Goal: Task Accomplishment & Management: Use online tool/utility

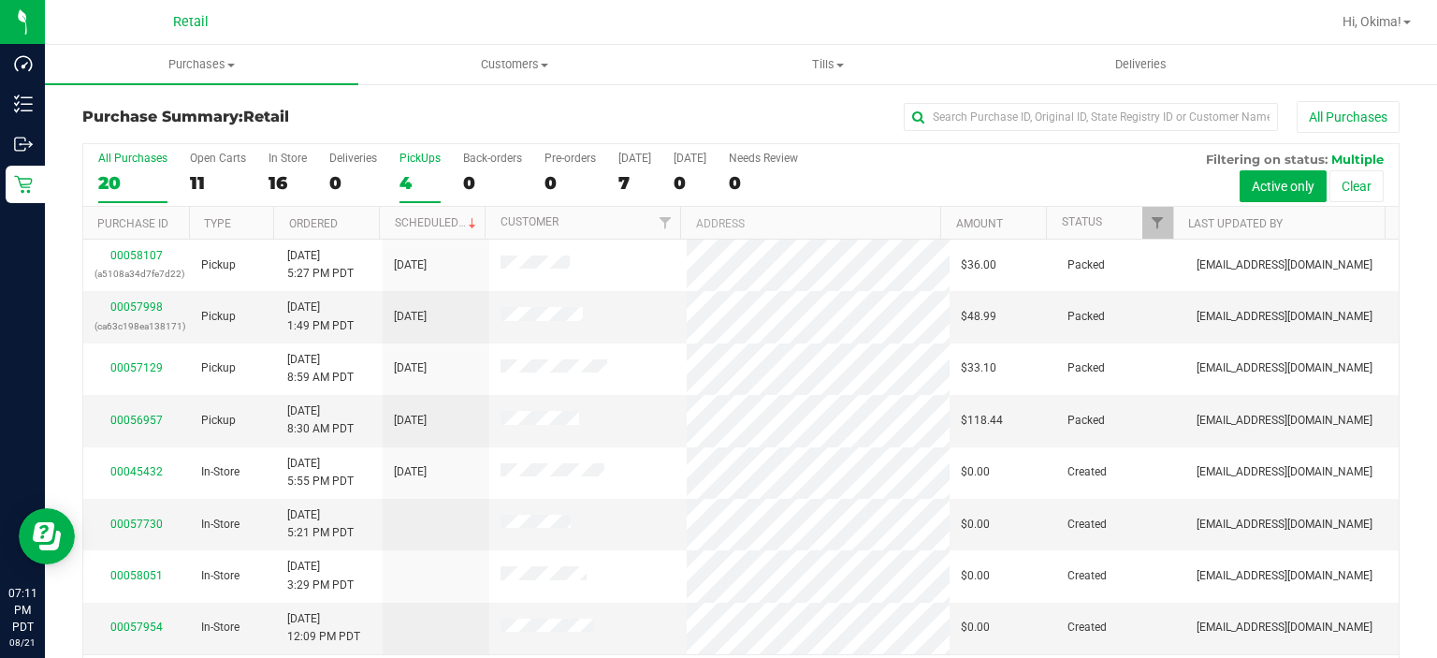
click at [415, 172] on div "4" at bounding box center [419, 183] width 41 height 22
click at [0, 0] on input "PickUps 4" at bounding box center [0, 0] width 0 height 0
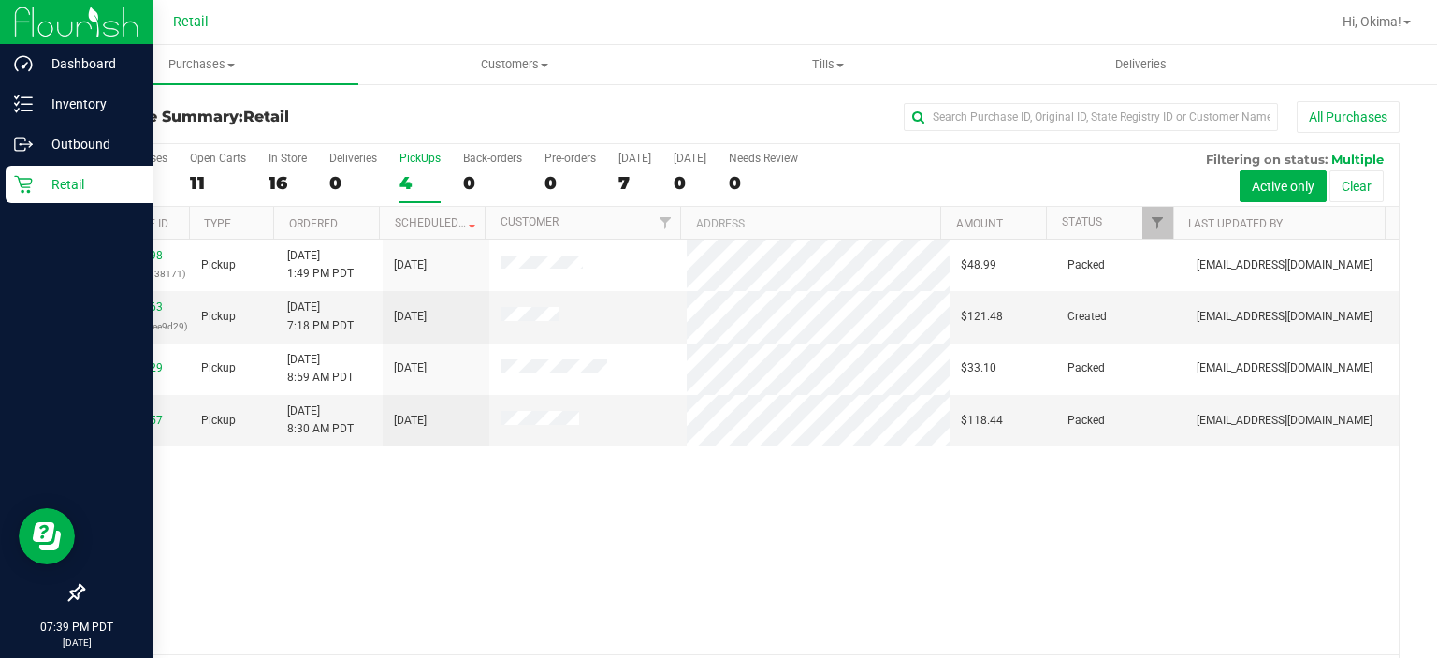
click at [44, 196] on div "Retail" at bounding box center [80, 184] width 148 height 37
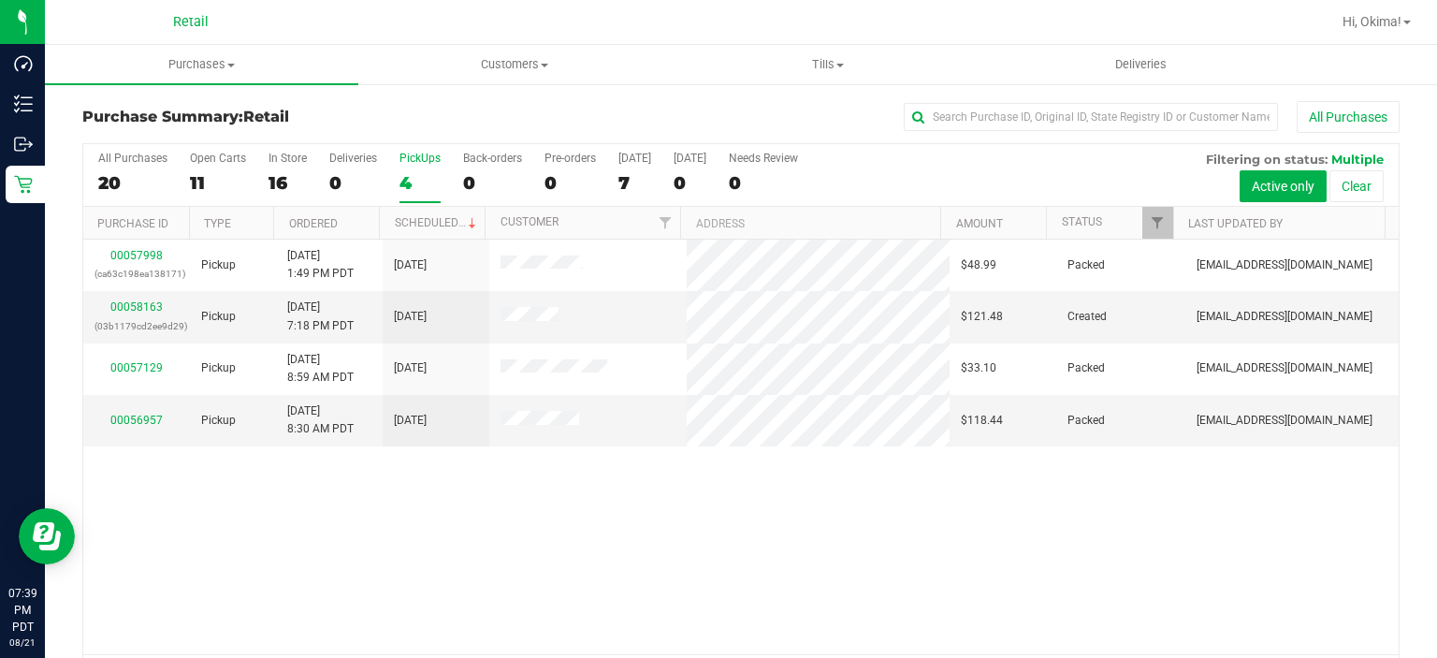
click at [428, 182] on div "4" at bounding box center [419, 183] width 41 height 22
click at [0, 0] on input "PickUps 4" at bounding box center [0, 0] width 0 height 0
click at [142, 306] on link "00058163" at bounding box center [136, 306] width 52 height 13
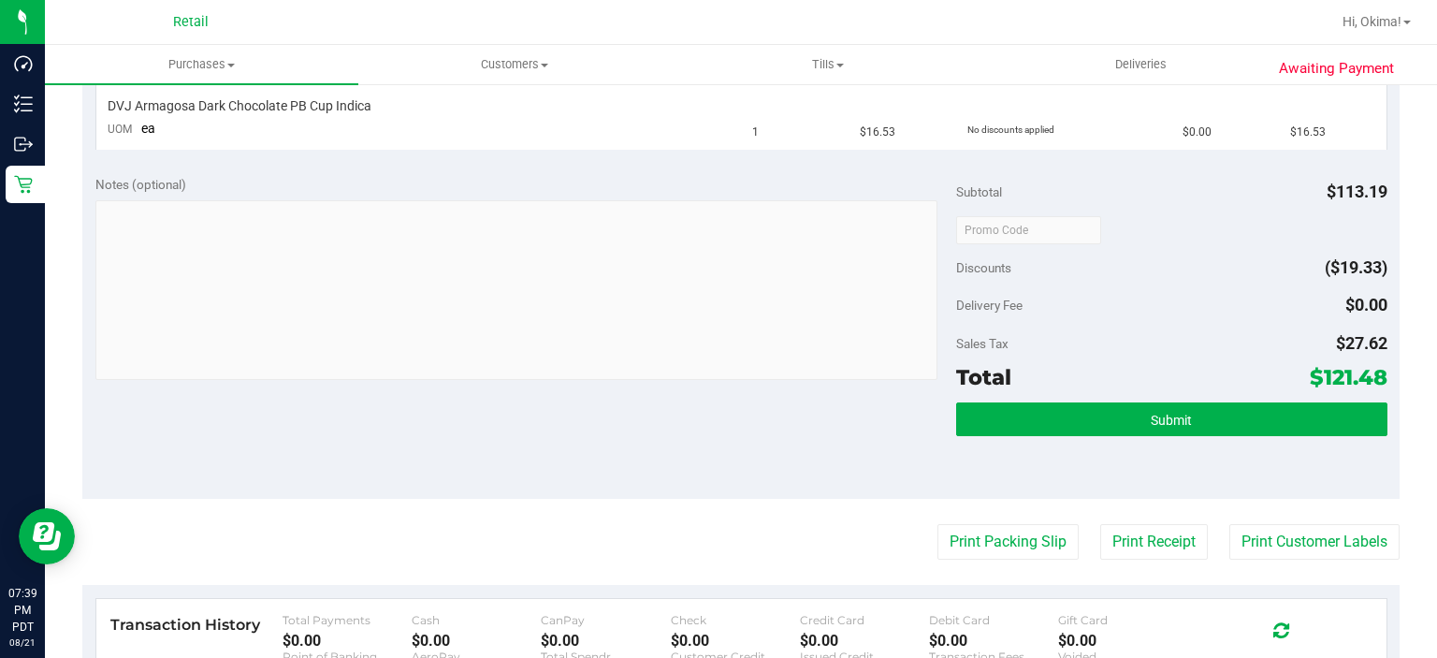
scroll to position [577, 0]
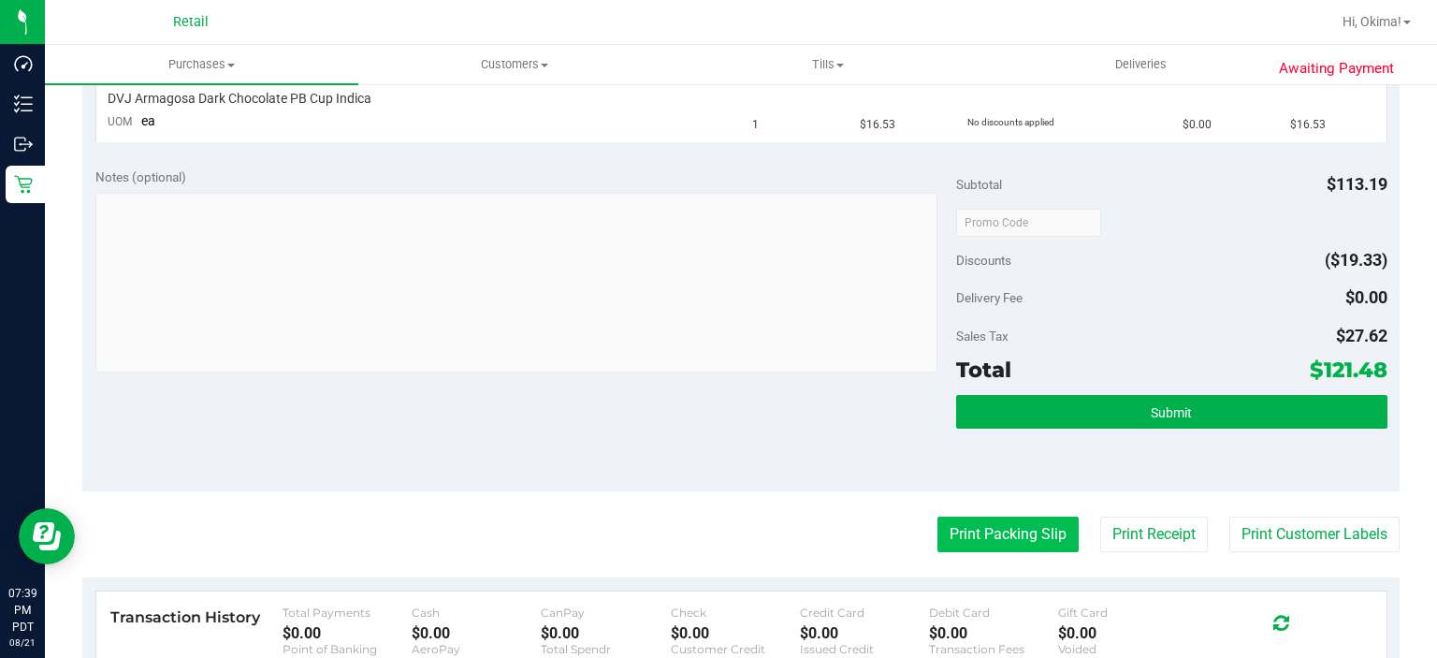
click at [958, 534] on button "Print Packing Slip" at bounding box center [1007, 534] width 141 height 36
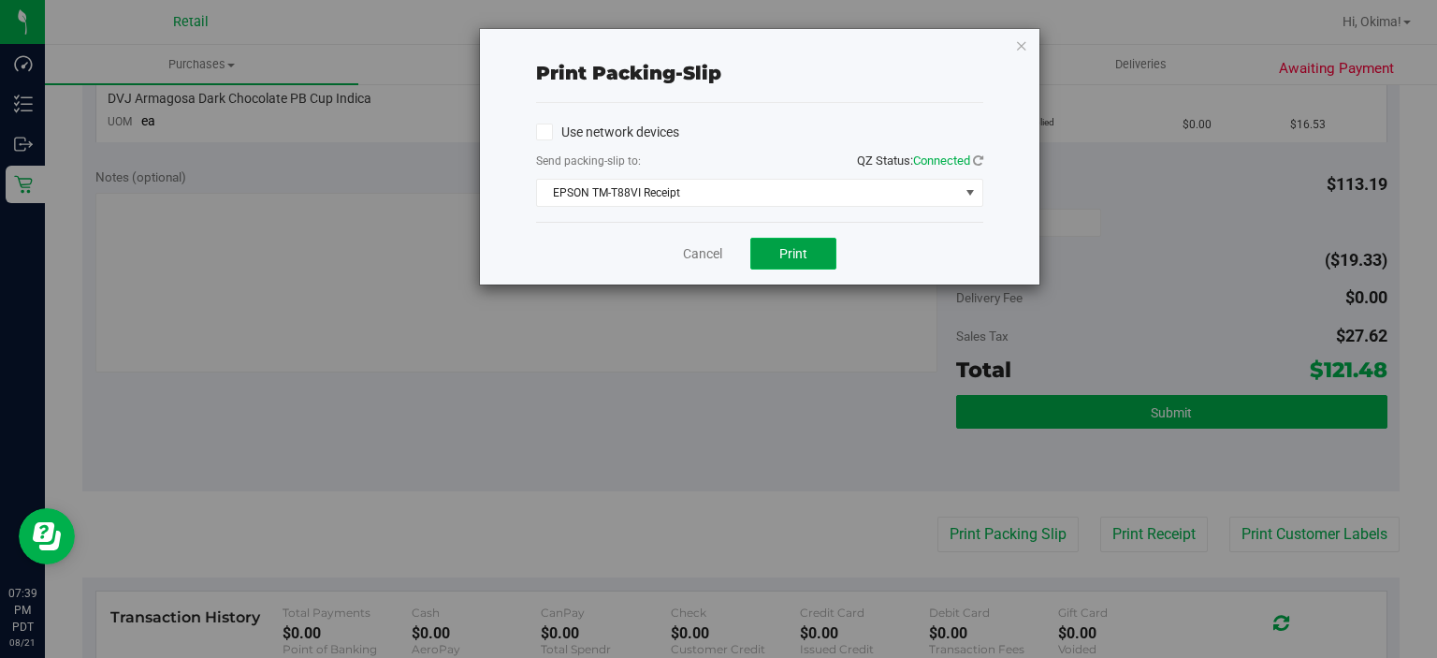
click at [798, 252] on span "Print" at bounding box center [793, 253] width 28 height 15
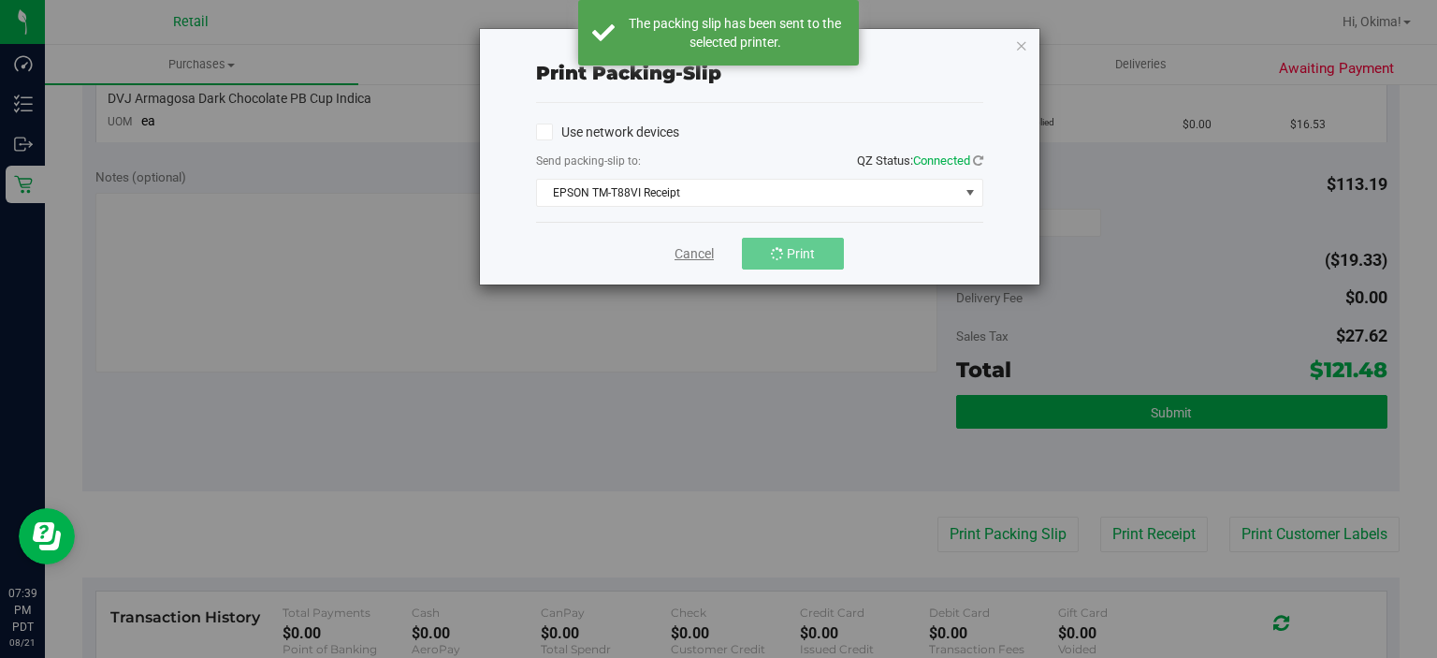
click at [690, 256] on link "Cancel" at bounding box center [694, 254] width 39 height 20
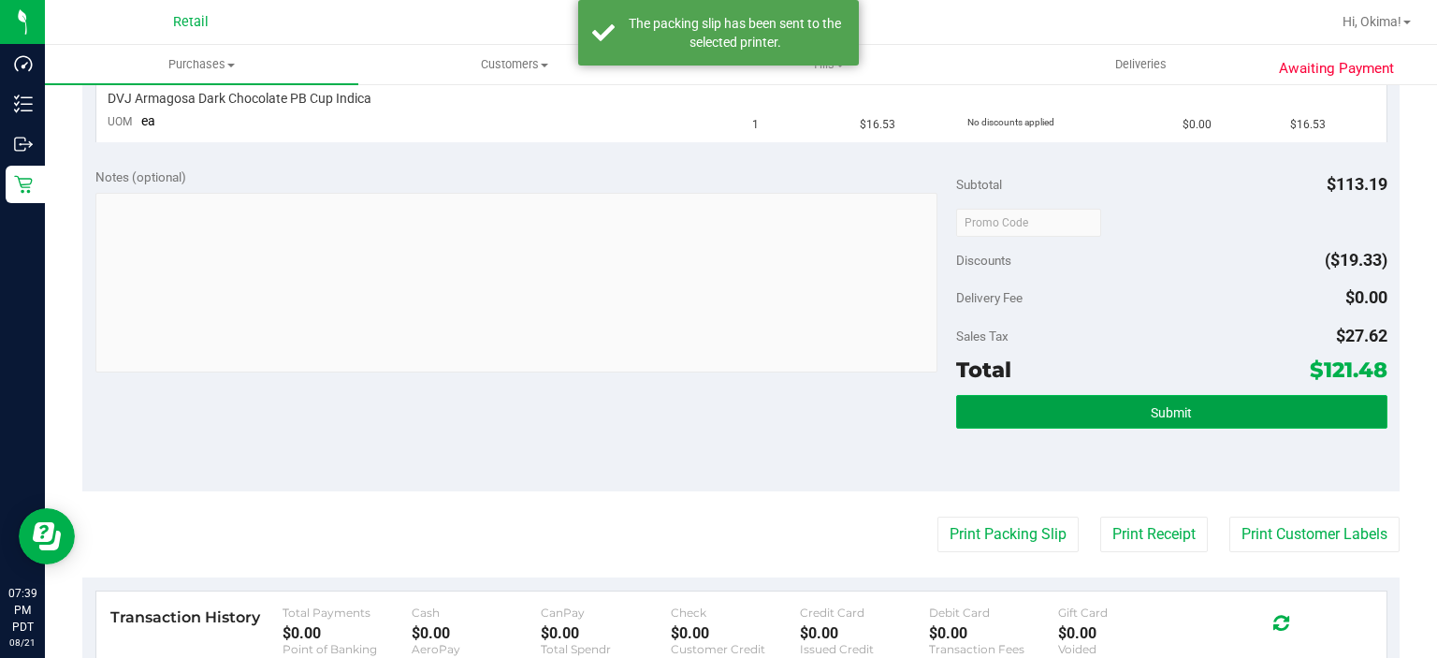
click at [1242, 418] on button "Submit" at bounding box center [1171, 412] width 430 height 34
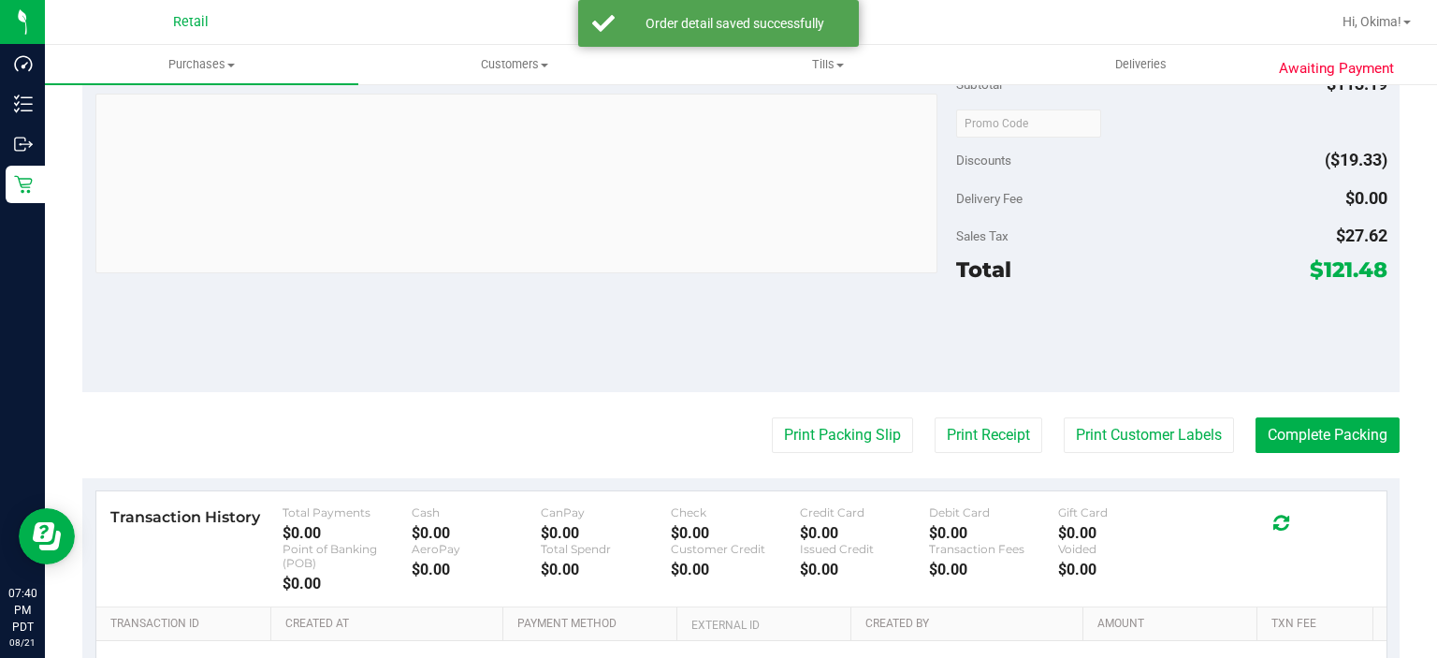
scroll to position [777, 0]
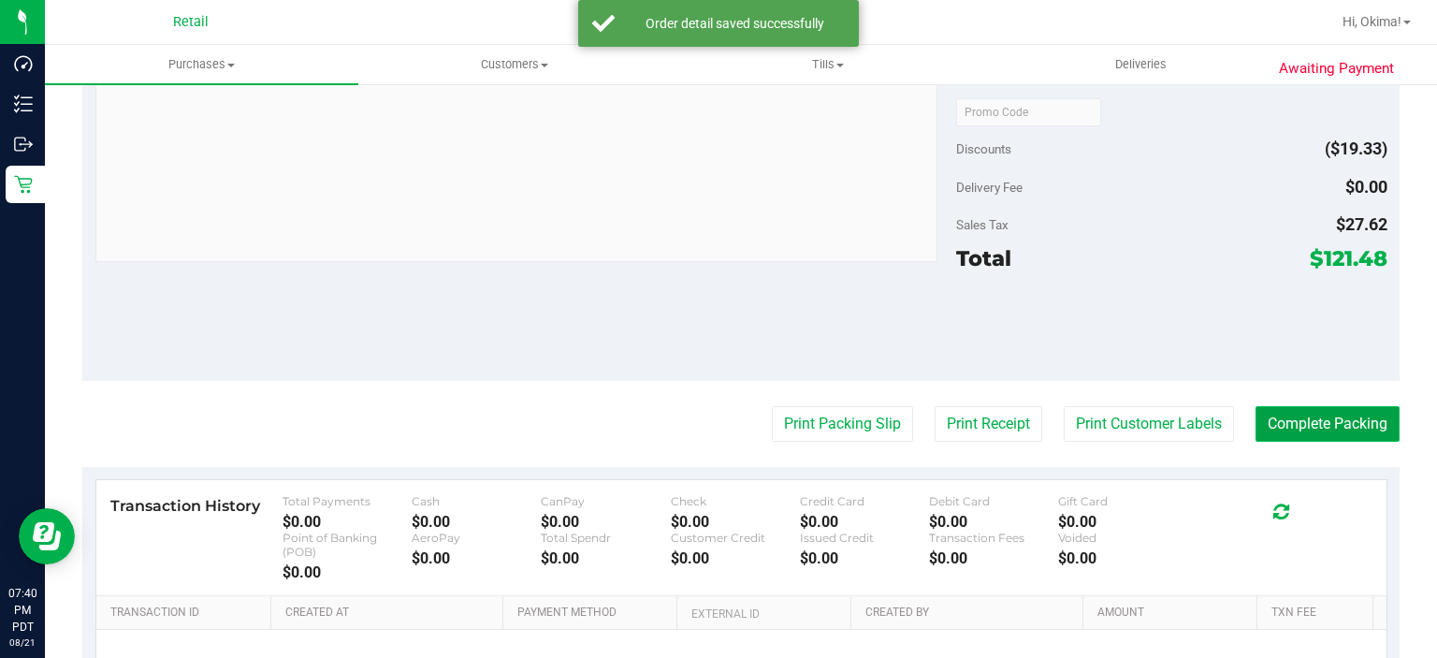
click at [1352, 412] on button "Complete Packing" at bounding box center [1328, 424] width 144 height 36
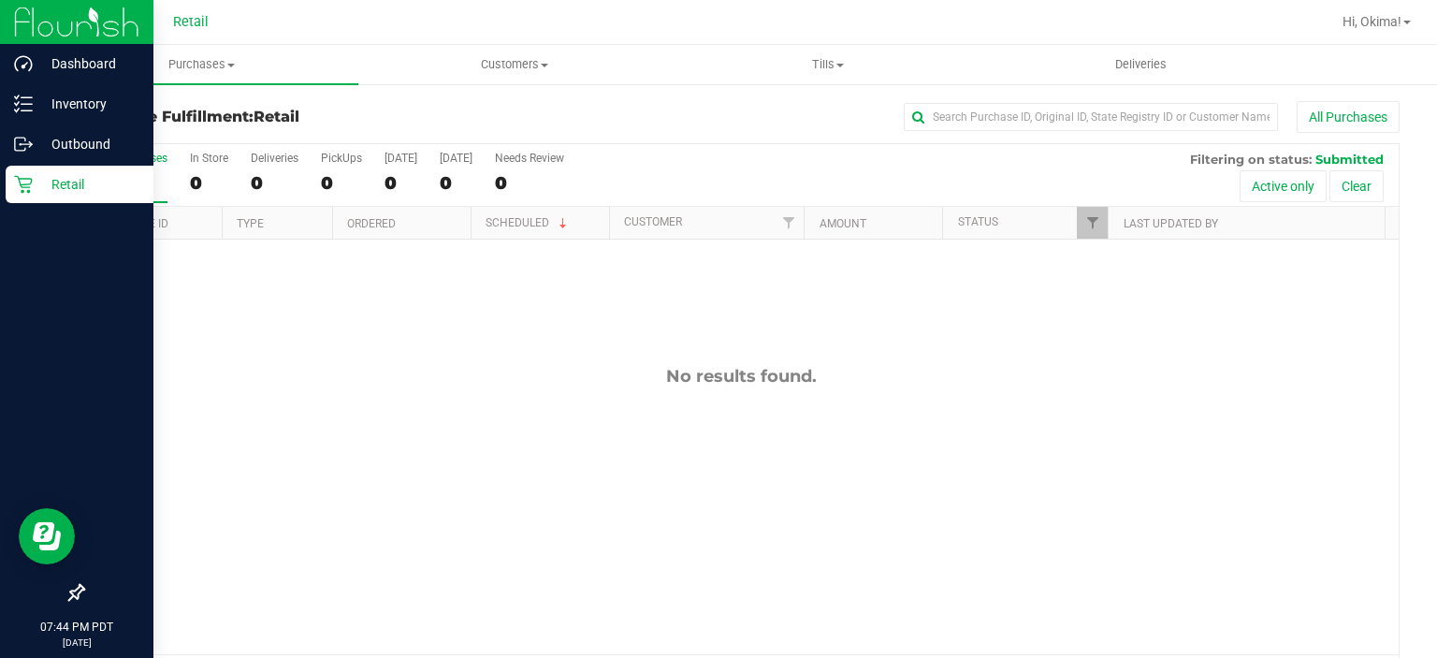
click at [44, 168] on div "Retail" at bounding box center [80, 184] width 148 height 37
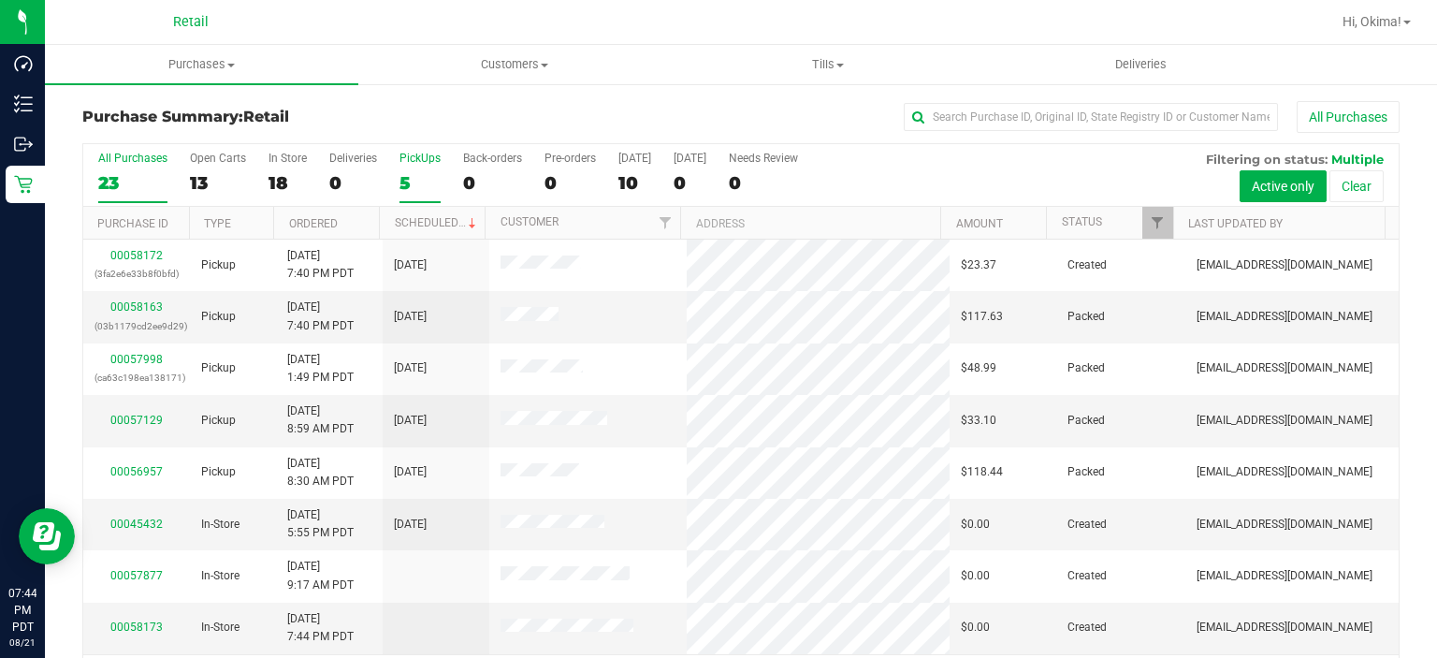
click at [428, 183] on div "5" at bounding box center [419, 183] width 41 height 22
click at [0, 0] on input "PickUps 5" at bounding box center [0, 0] width 0 height 0
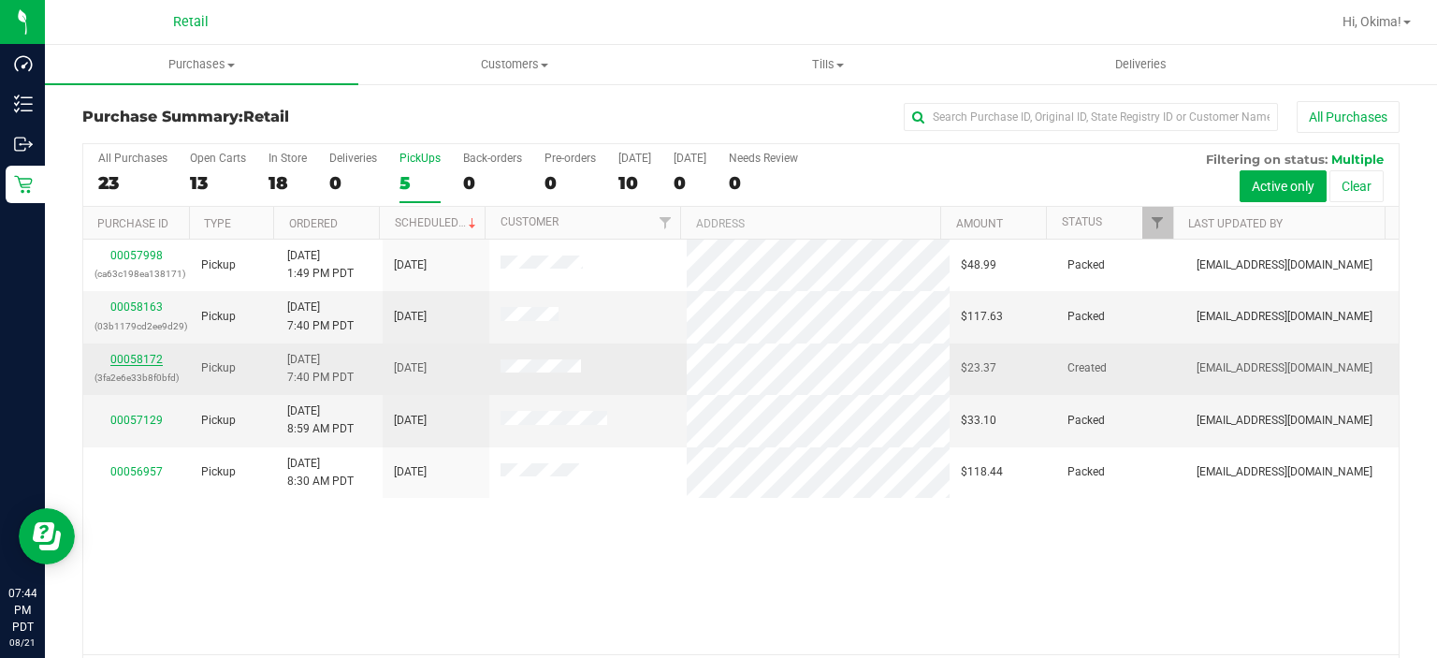
click at [144, 357] on link "00058172" at bounding box center [136, 359] width 52 height 13
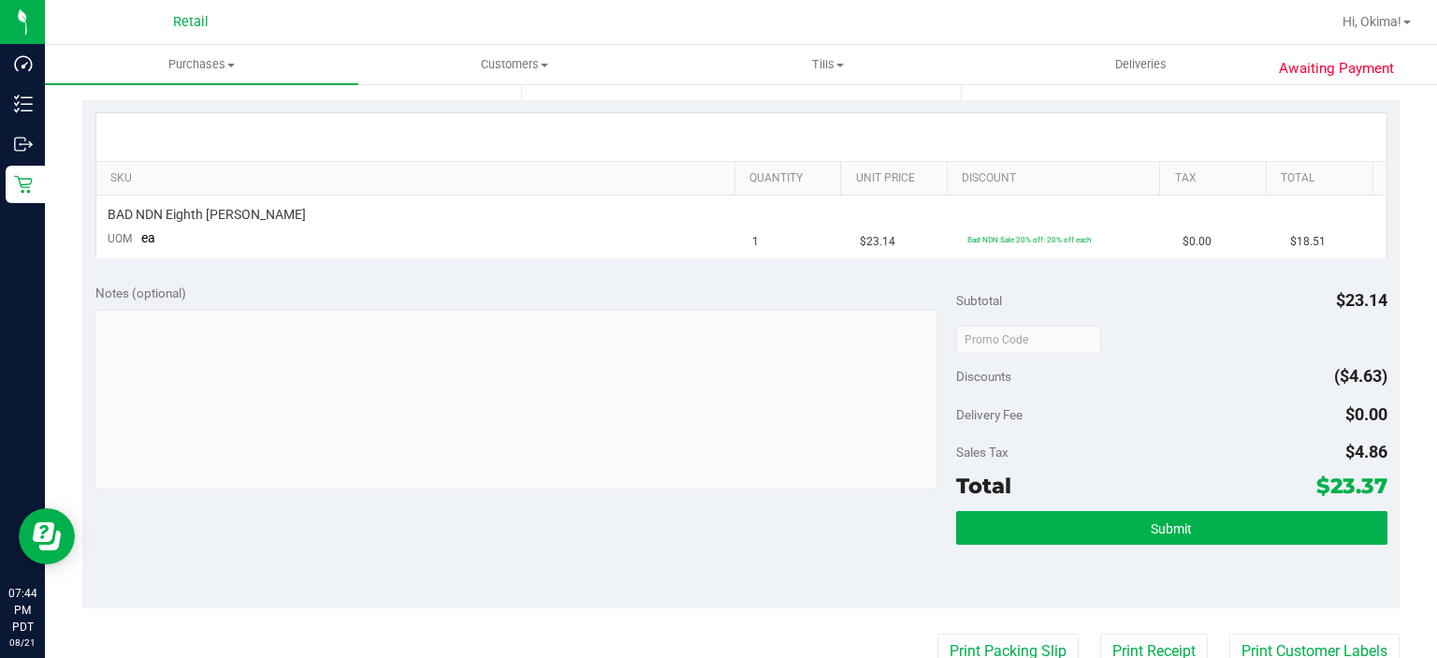
scroll to position [462, 0]
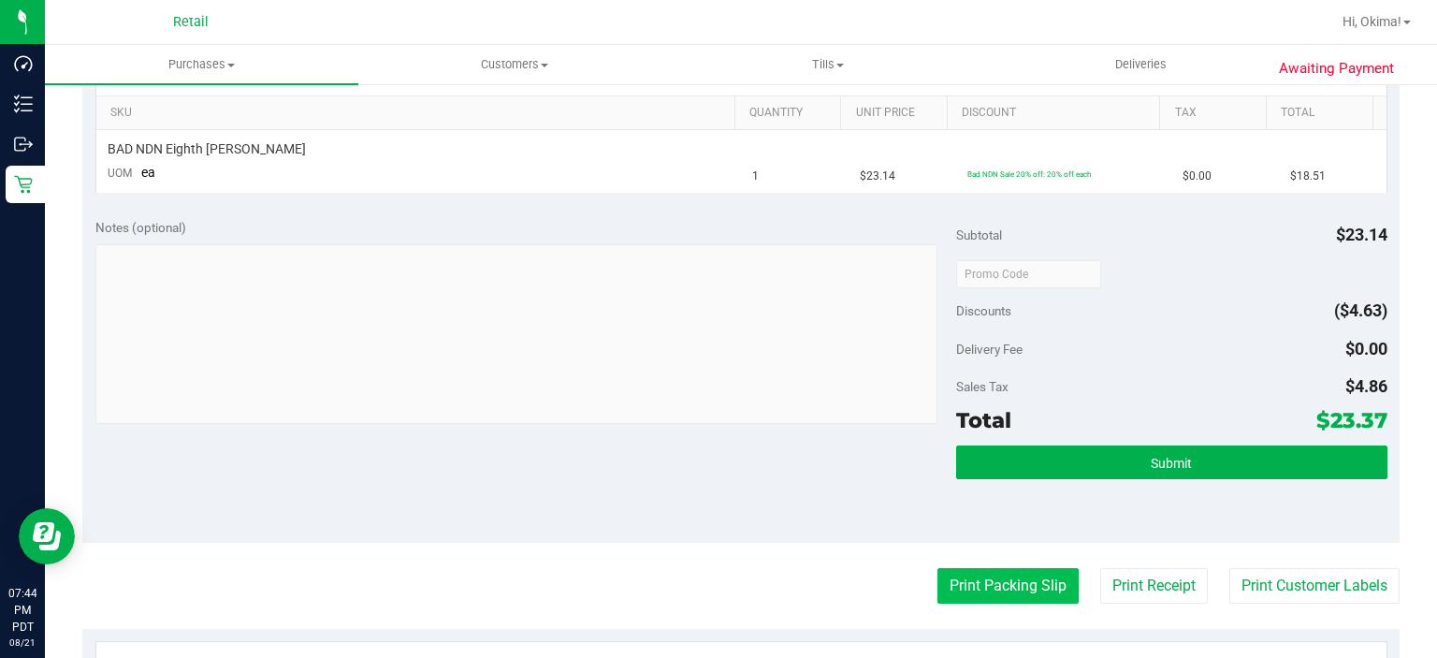
click at [966, 580] on button "Print Packing Slip" at bounding box center [1007, 586] width 141 height 36
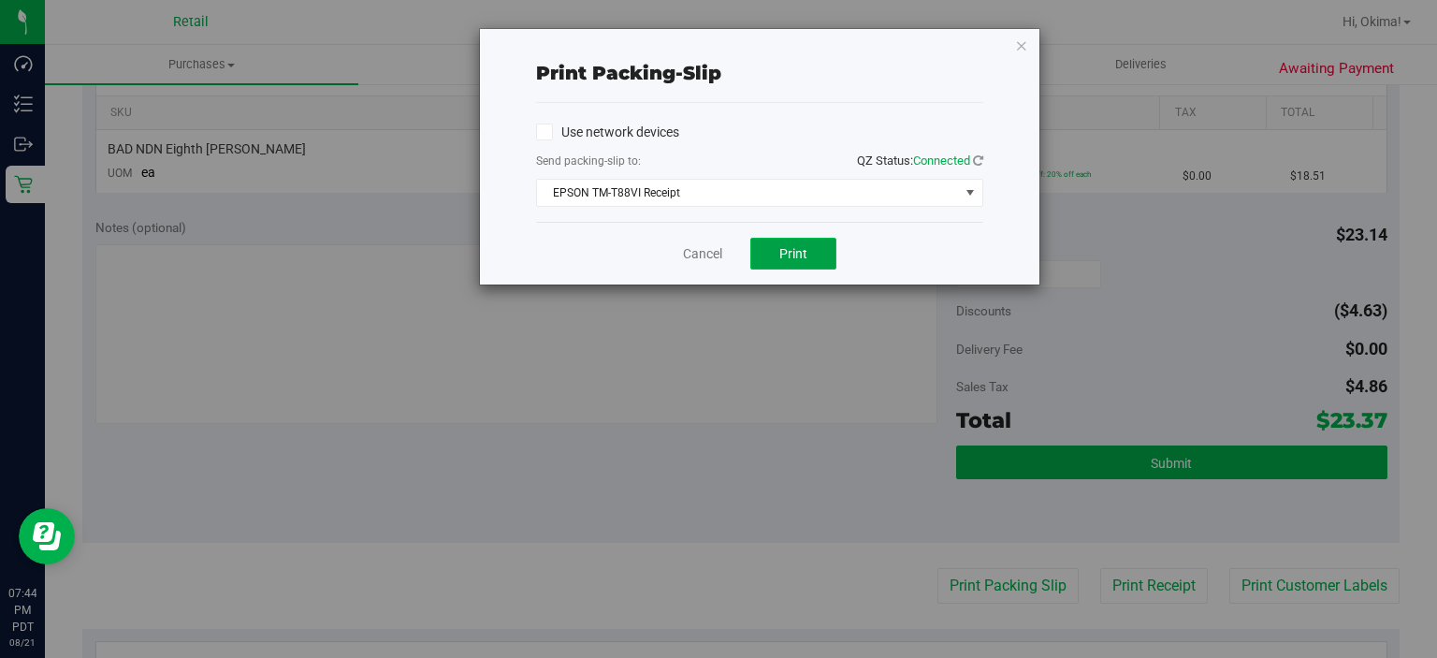
click at [789, 254] on span "Print" at bounding box center [793, 253] width 28 height 15
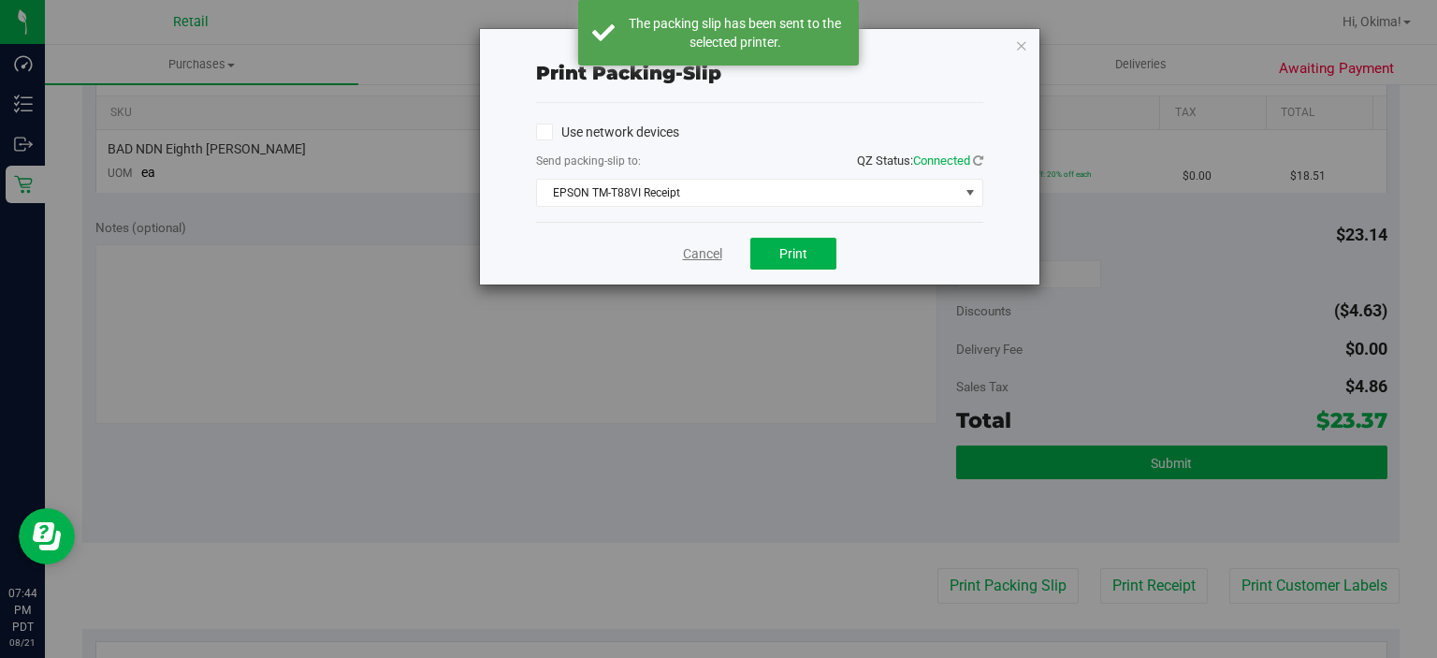
click at [700, 253] on link "Cancel" at bounding box center [702, 254] width 39 height 20
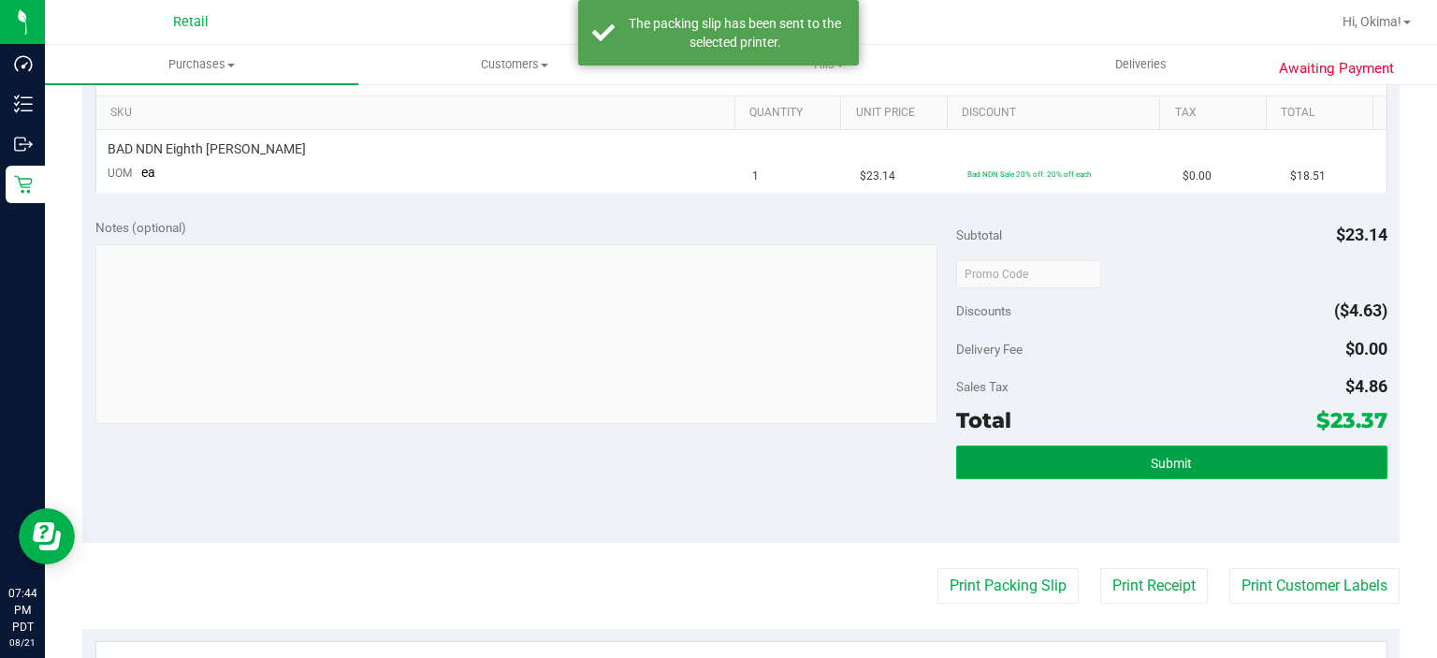
click at [1158, 446] on button "Submit" at bounding box center [1171, 462] width 430 height 34
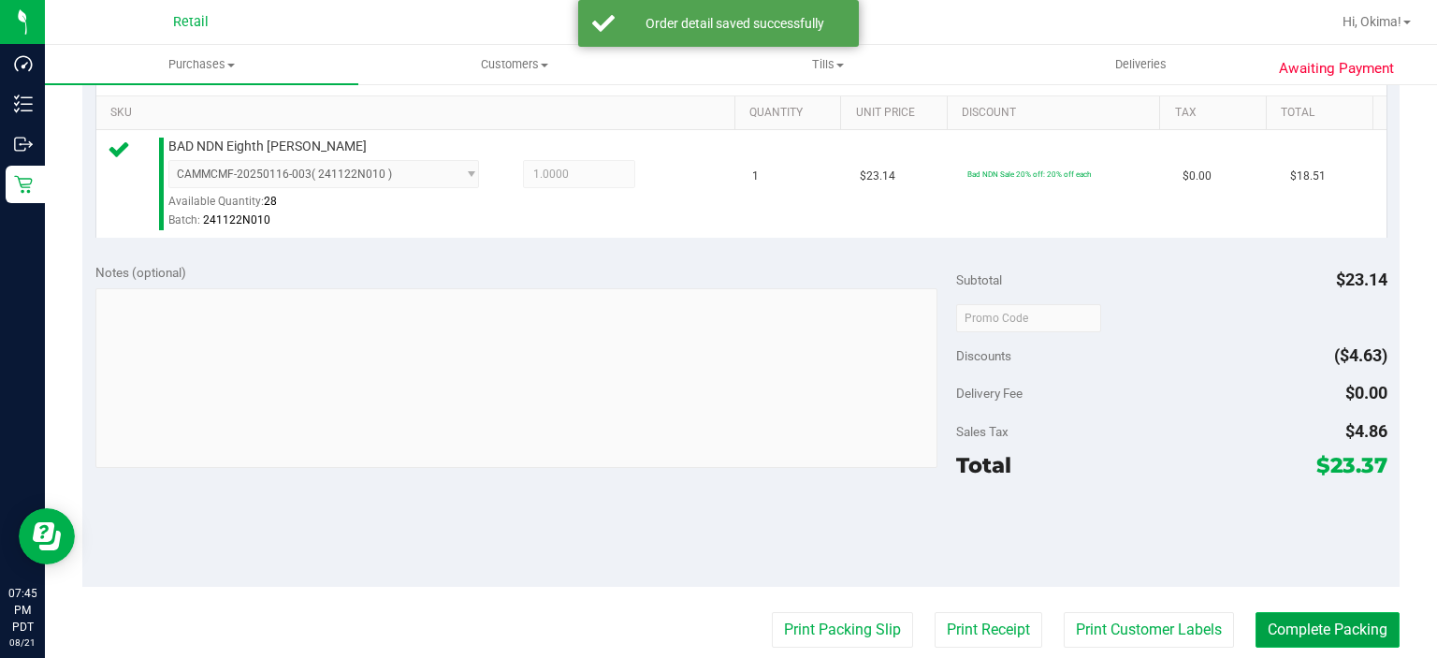
click at [1317, 620] on button "Complete Packing" at bounding box center [1328, 630] width 144 height 36
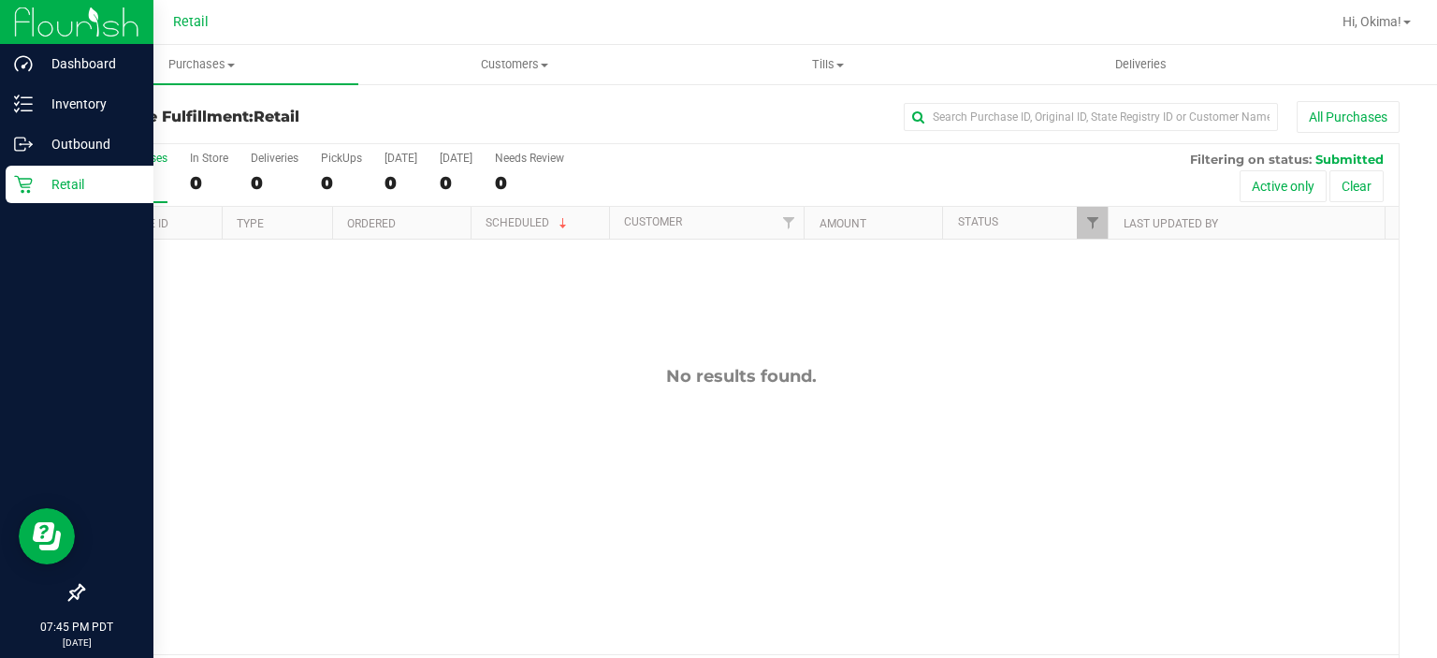
click at [31, 202] on div "Retail" at bounding box center [80, 184] width 148 height 37
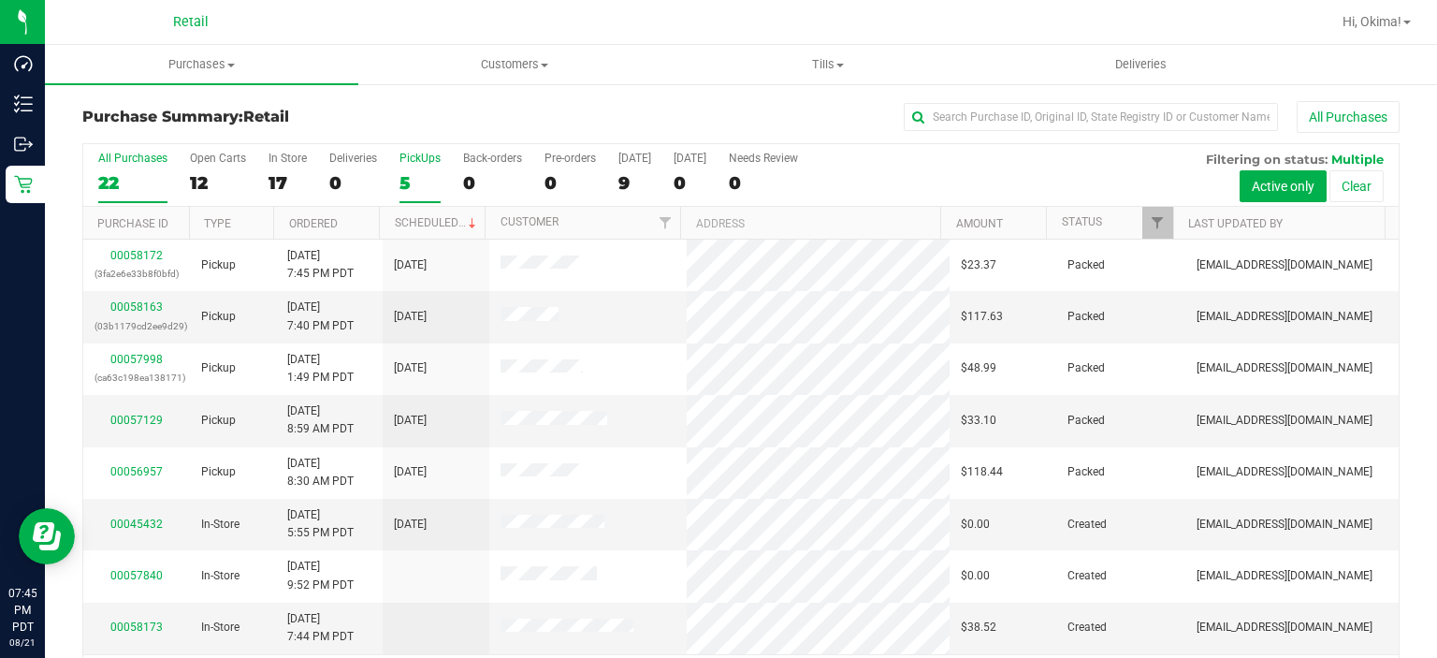
click at [404, 180] on div "5" at bounding box center [419, 183] width 41 height 22
click at [0, 0] on input "PickUps 5" at bounding box center [0, 0] width 0 height 0
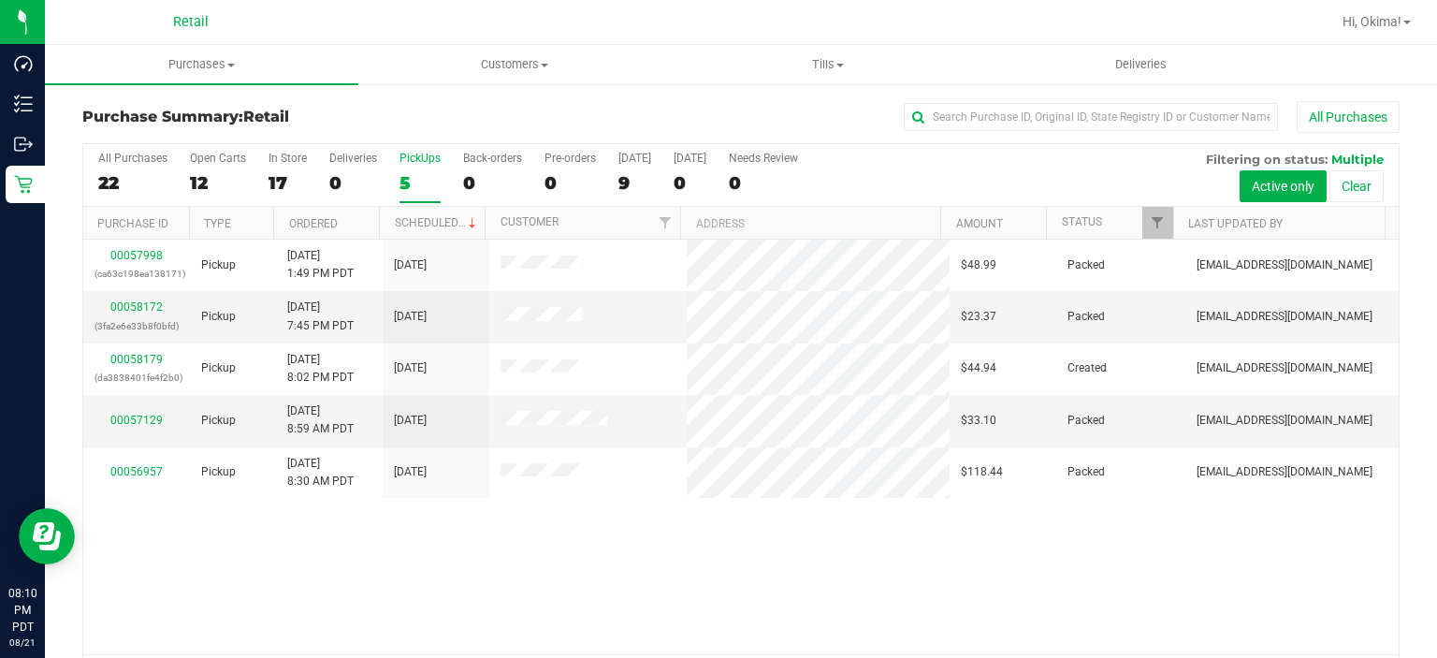
click at [412, 191] on div "5" at bounding box center [419, 183] width 41 height 22
click at [0, 0] on input "PickUps 5" at bounding box center [0, 0] width 0 height 0
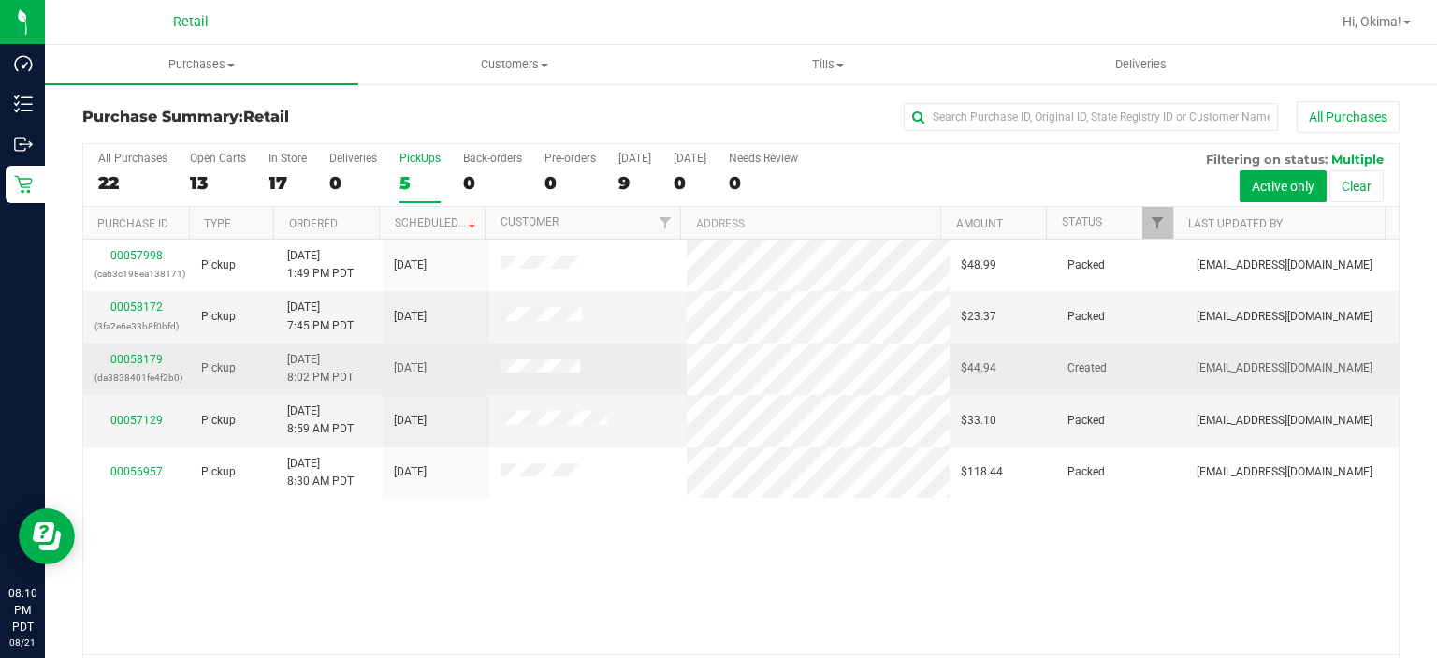
click at [564, 373] on span at bounding box center [541, 369] width 80 height 20
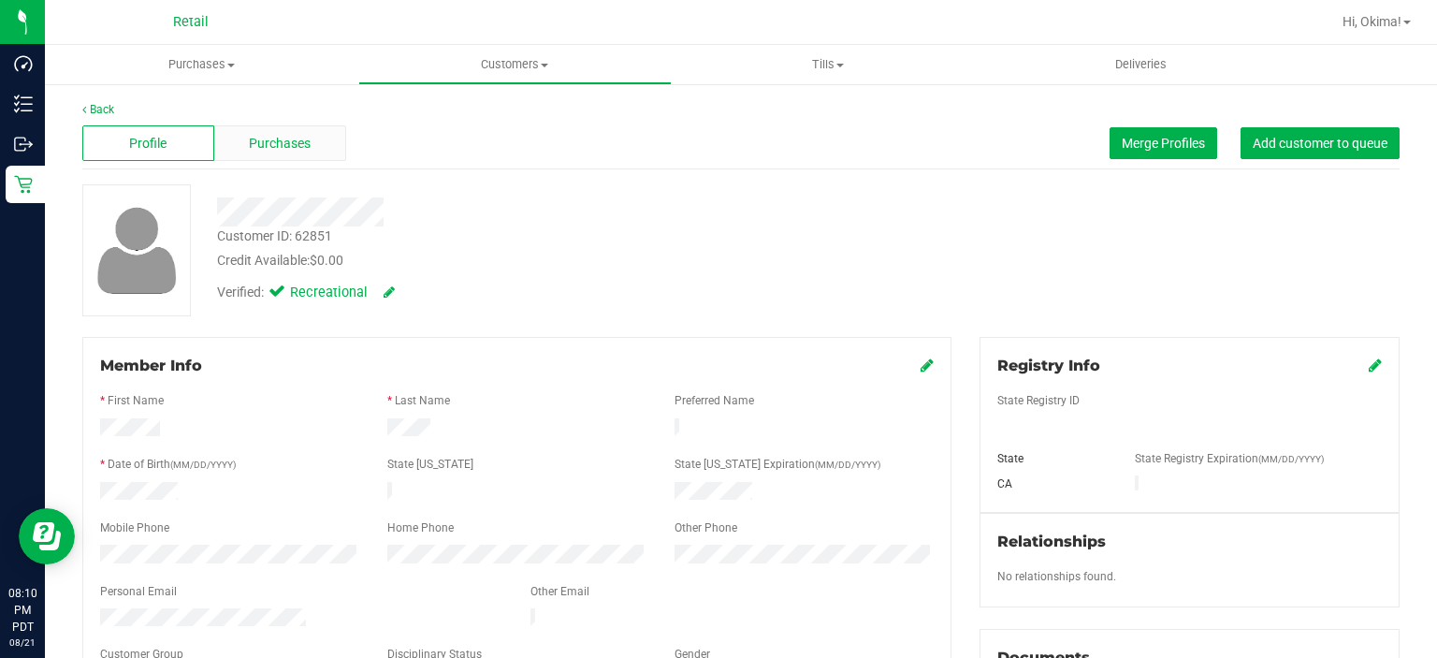
click at [312, 129] on div "Purchases" at bounding box center [280, 143] width 132 height 36
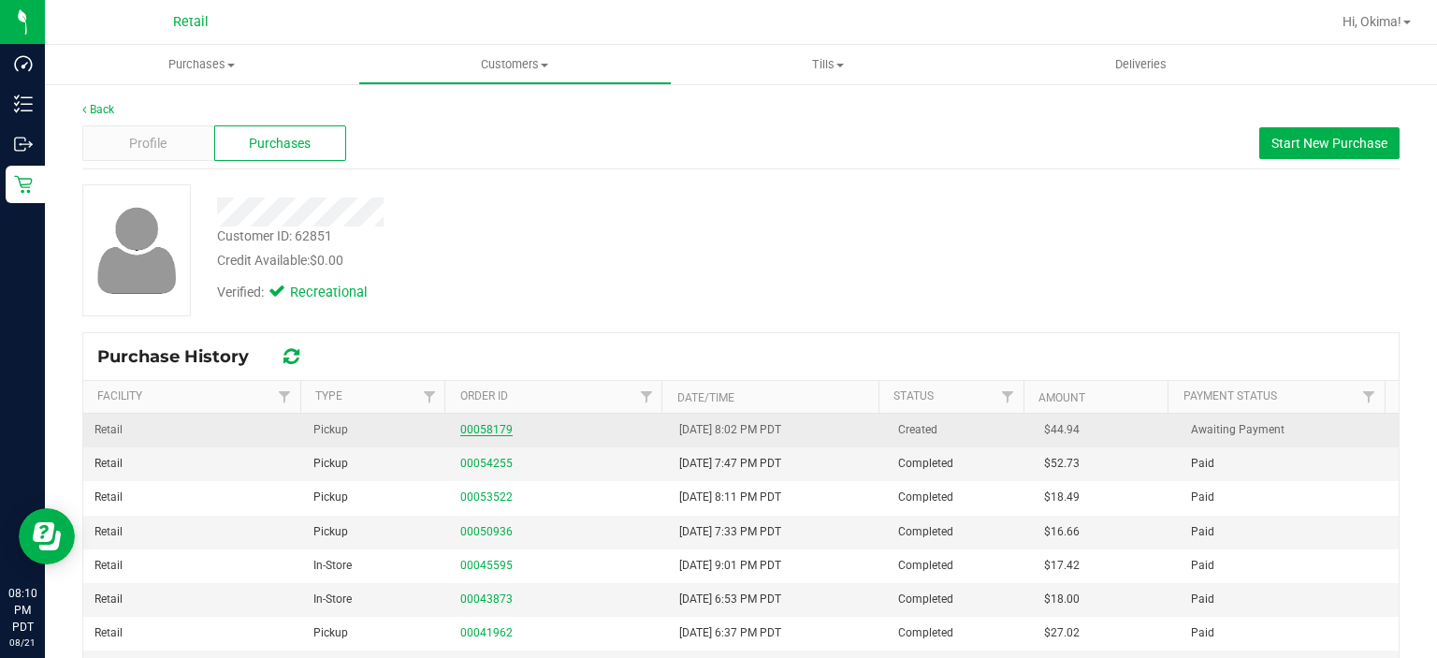
click at [490, 427] on link "00058179" at bounding box center [486, 429] width 52 height 13
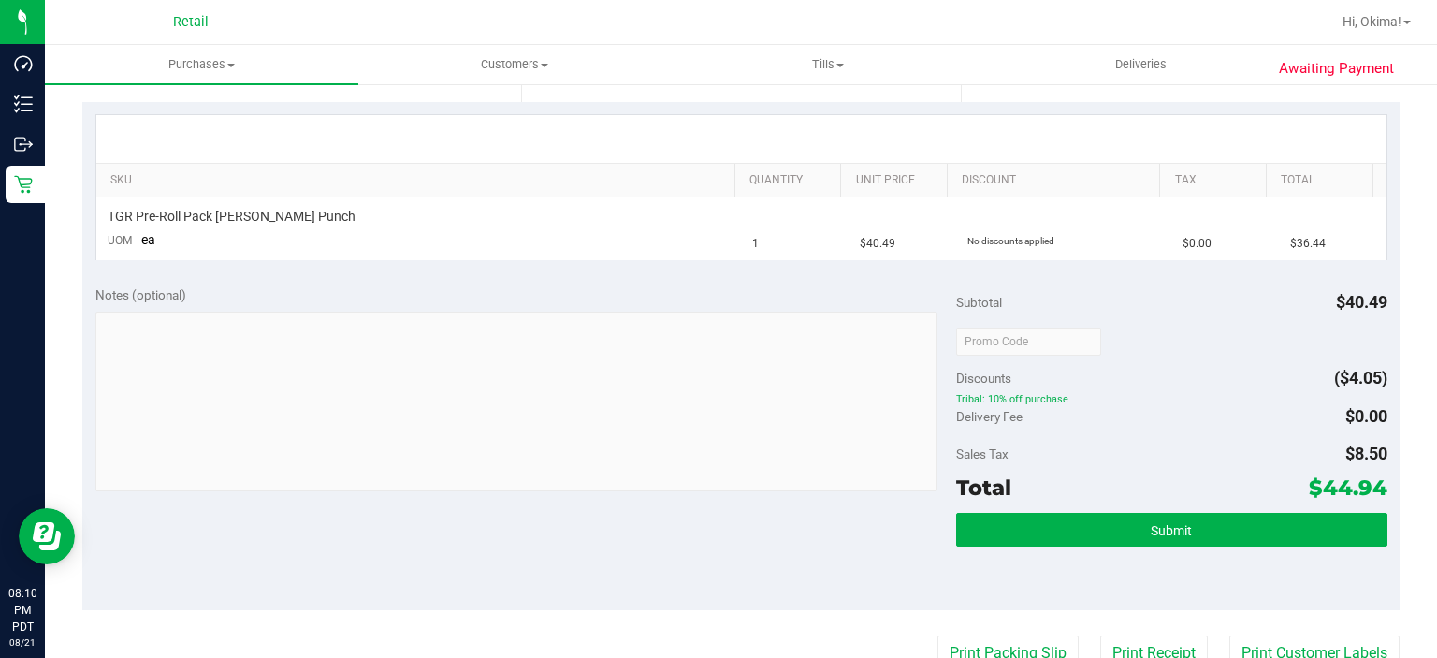
scroll to position [461, 0]
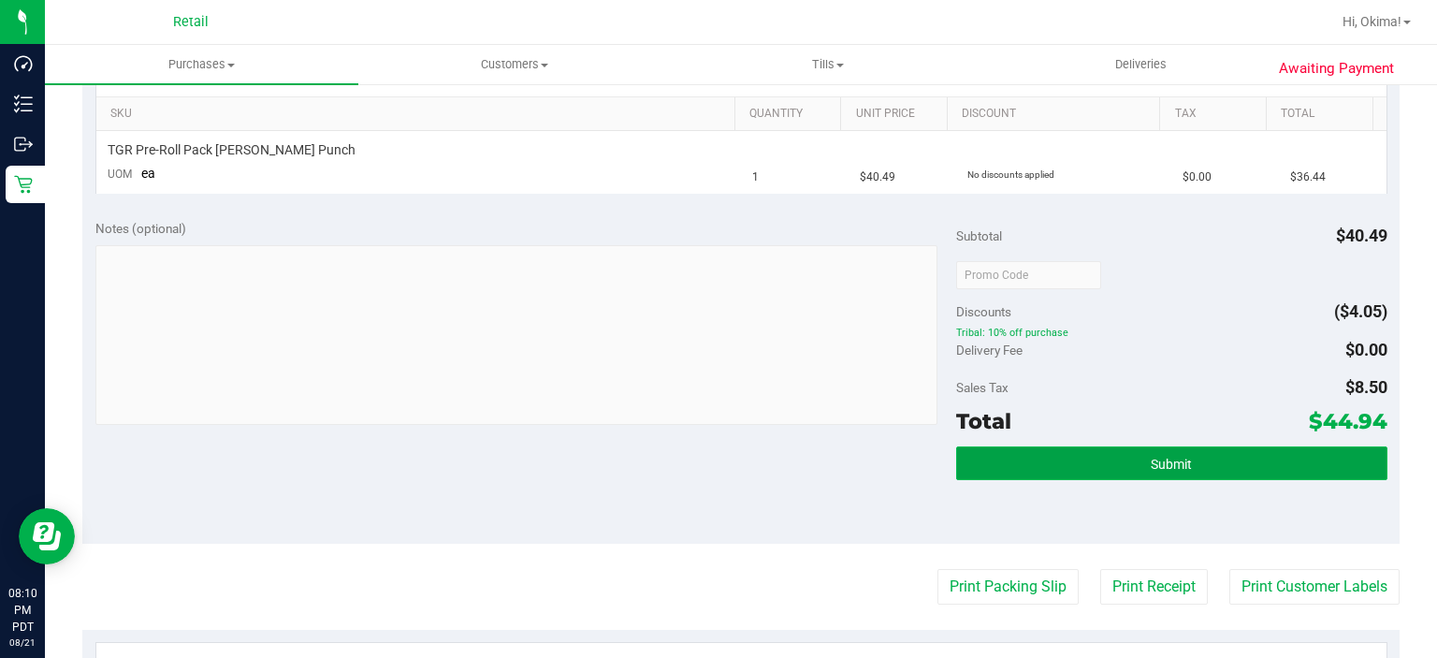
click at [1135, 468] on button "Submit" at bounding box center [1171, 463] width 430 height 34
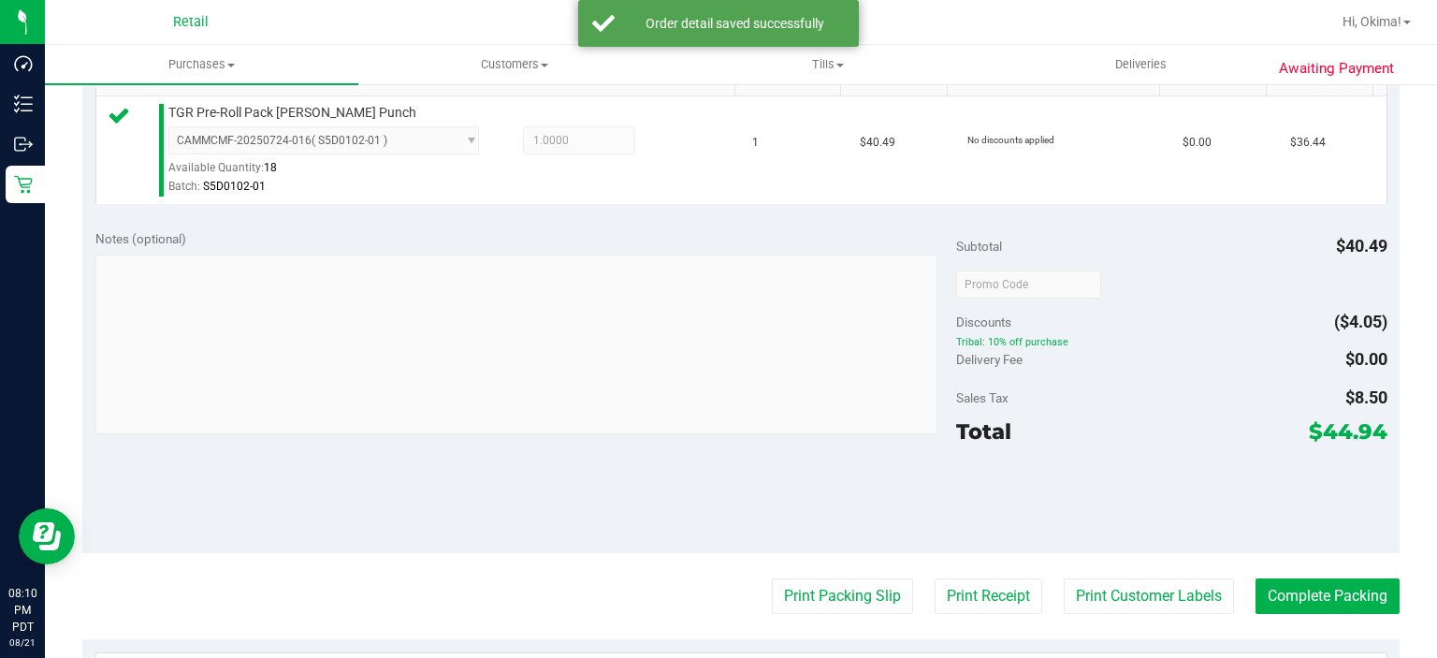
scroll to position [490, 0]
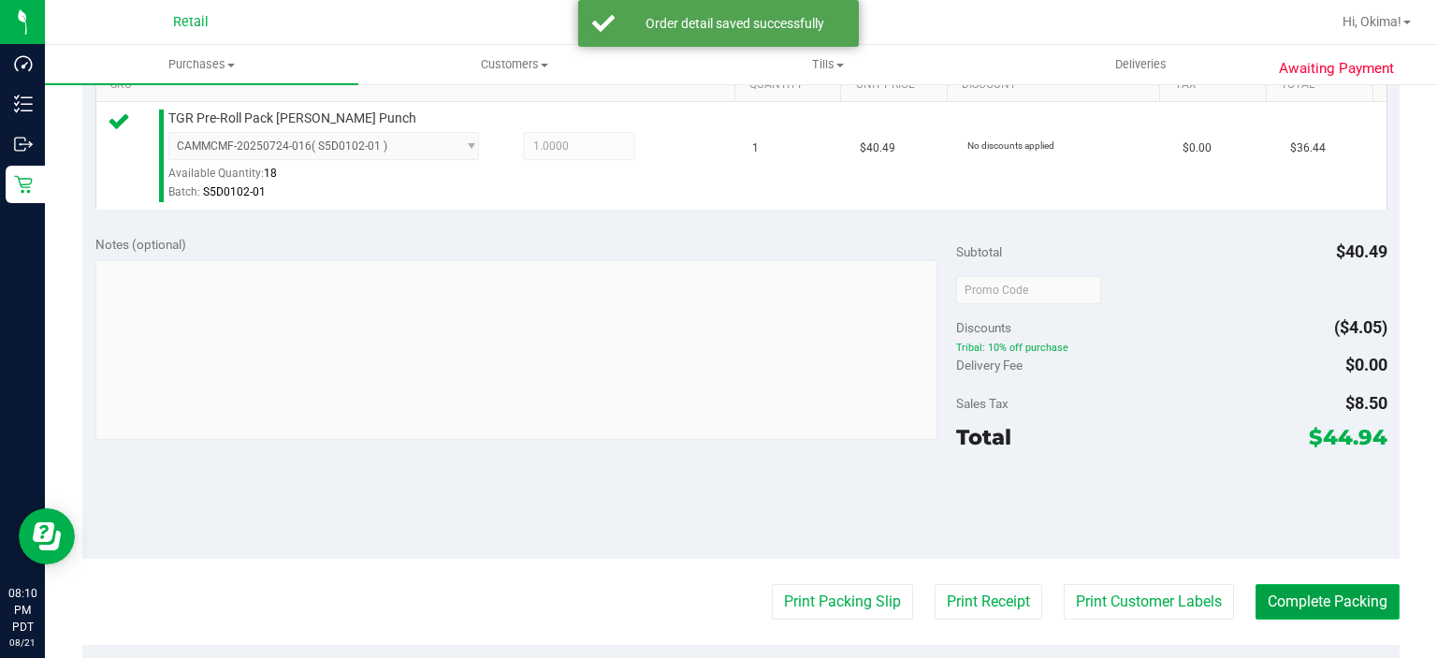
click at [1349, 595] on button "Complete Packing" at bounding box center [1328, 602] width 144 height 36
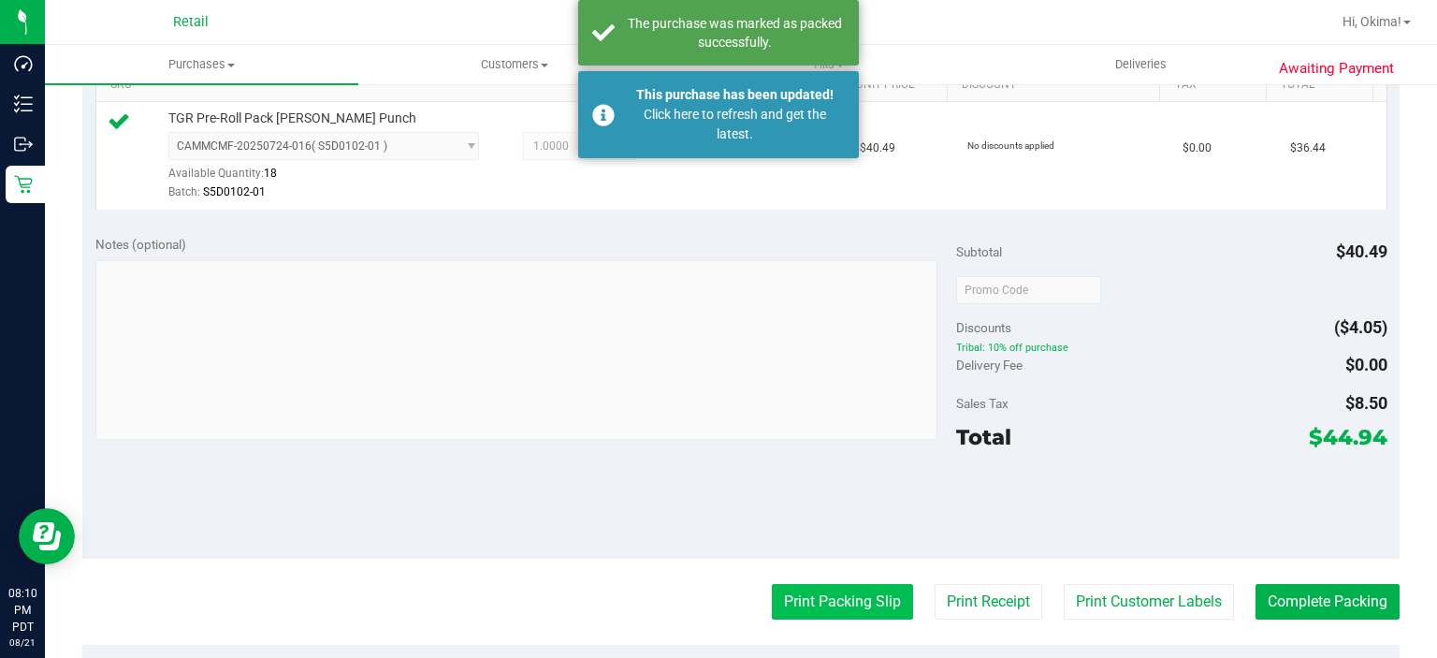
click at [783, 584] on button "Print Packing Slip" at bounding box center [842, 602] width 141 height 36
